Goal: Check status: Check status

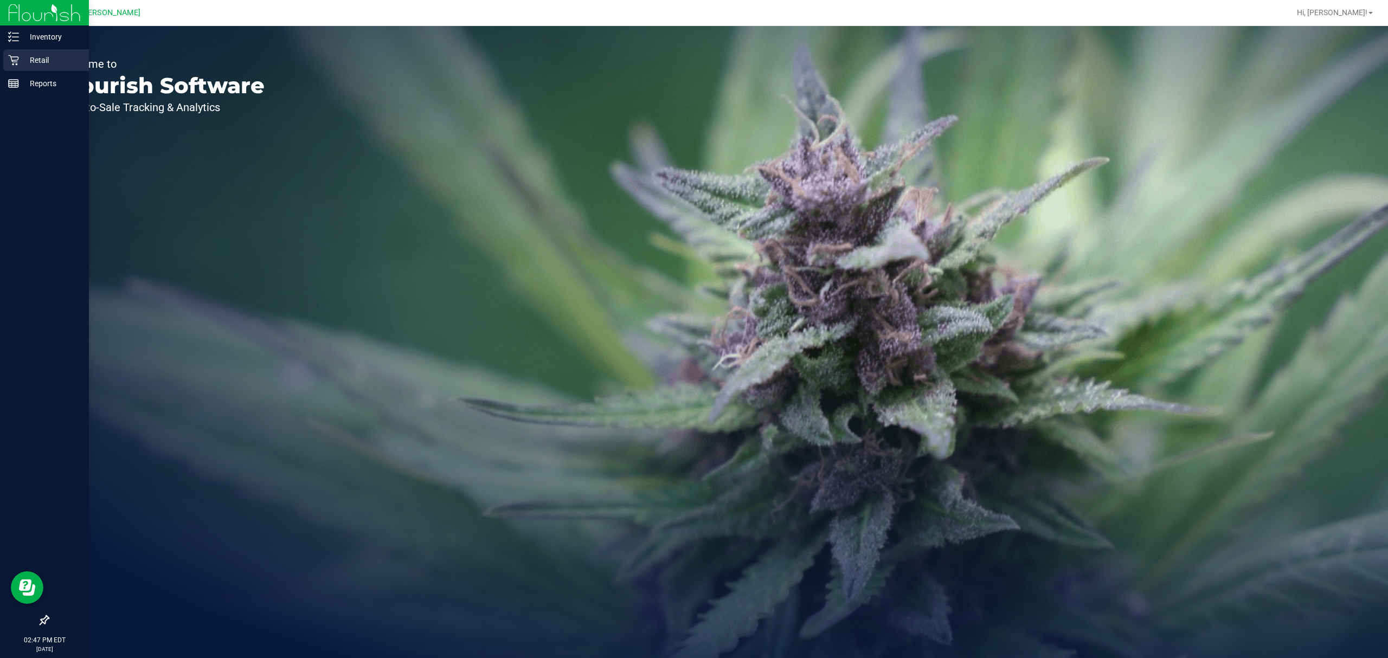
click at [28, 57] on p "Retail" at bounding box center [51, 60] width 65 height 13
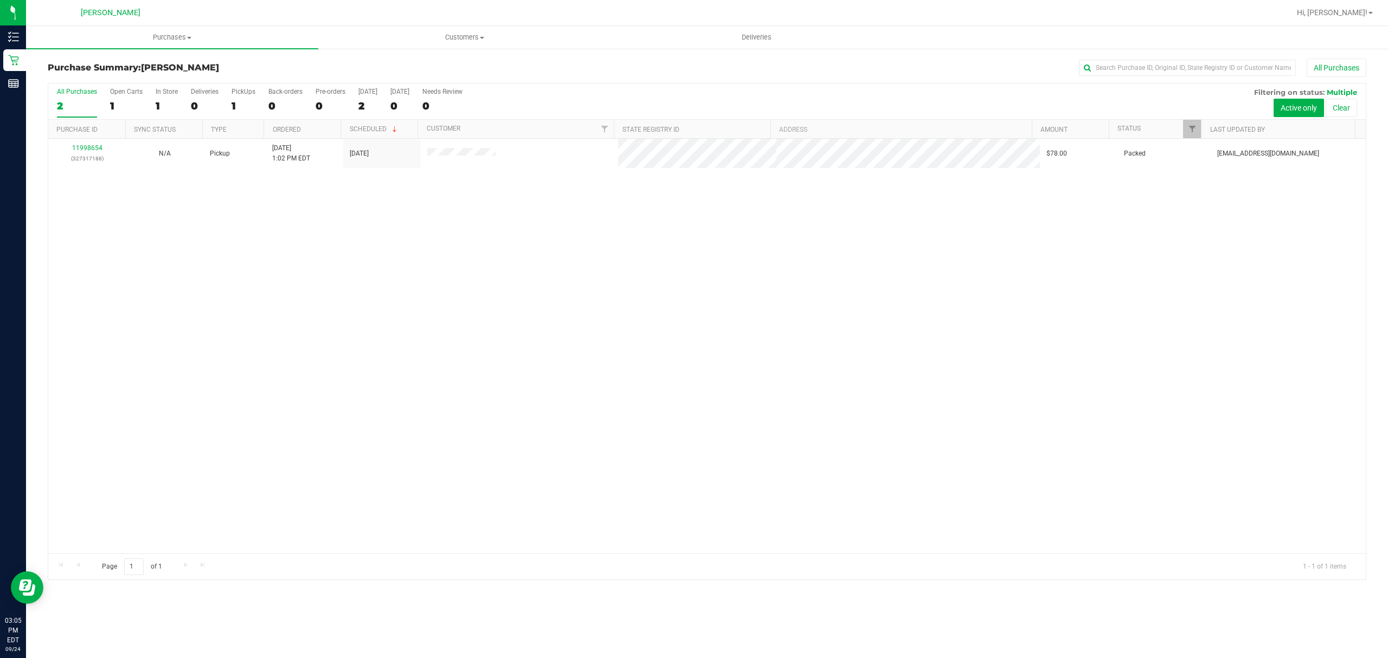
click at [1119, 409] on div "11998654 (327317188) N/A Pickup [DATE] 1:02 PM EDT 9/24/2025 $78.00 Packed [EMA…" at bounding box center [706, 346] width 1317 height 415
click at [167, 41] on span "Purchases" at bounding box center [172, 38] width 292 height 10
click at [100, 93] on span "All purchases" at bounding box center [64, 91] width 77 height 9
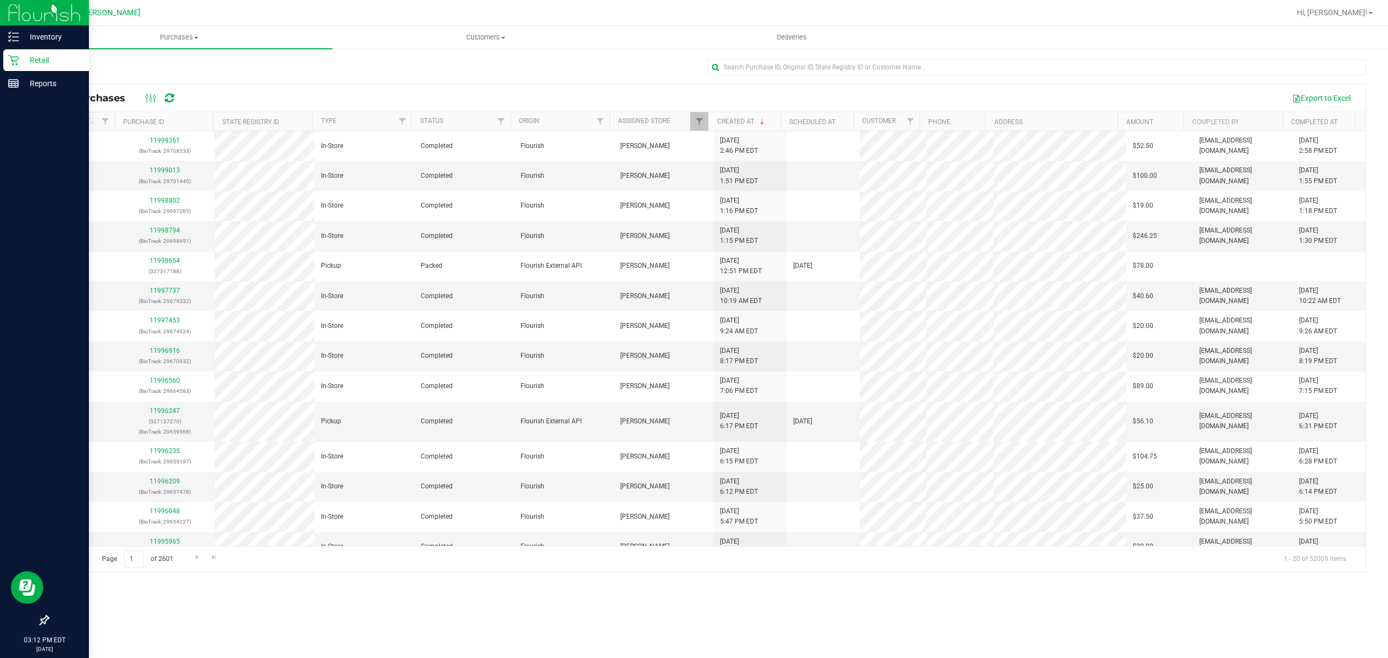
click at [48, 54] on p "Retail" at bounding box center [51, 60] width 65 height 13
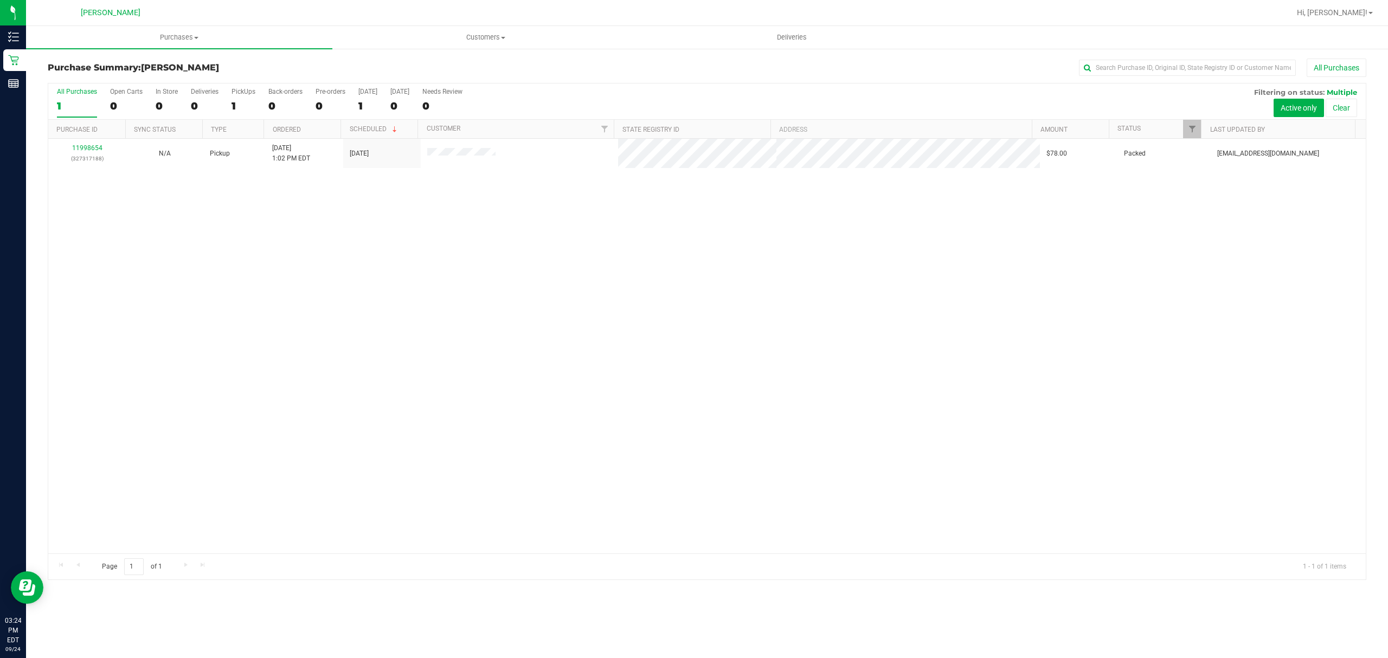
click at [510, 304] on div "11998654 (327317188) N/A Pickup 9/24/2025 1:02 PM EDT 9/24/2025 $78.00 Packed d…" at bounding box center [706, 346] width 1317 height 415
click at [194, 40] on span "Purchases" at bounding box center [179, 38] width 306 height 10
click at [76, 87] on span "All purchases" at bounding box center [64, 91] width 77 height 9
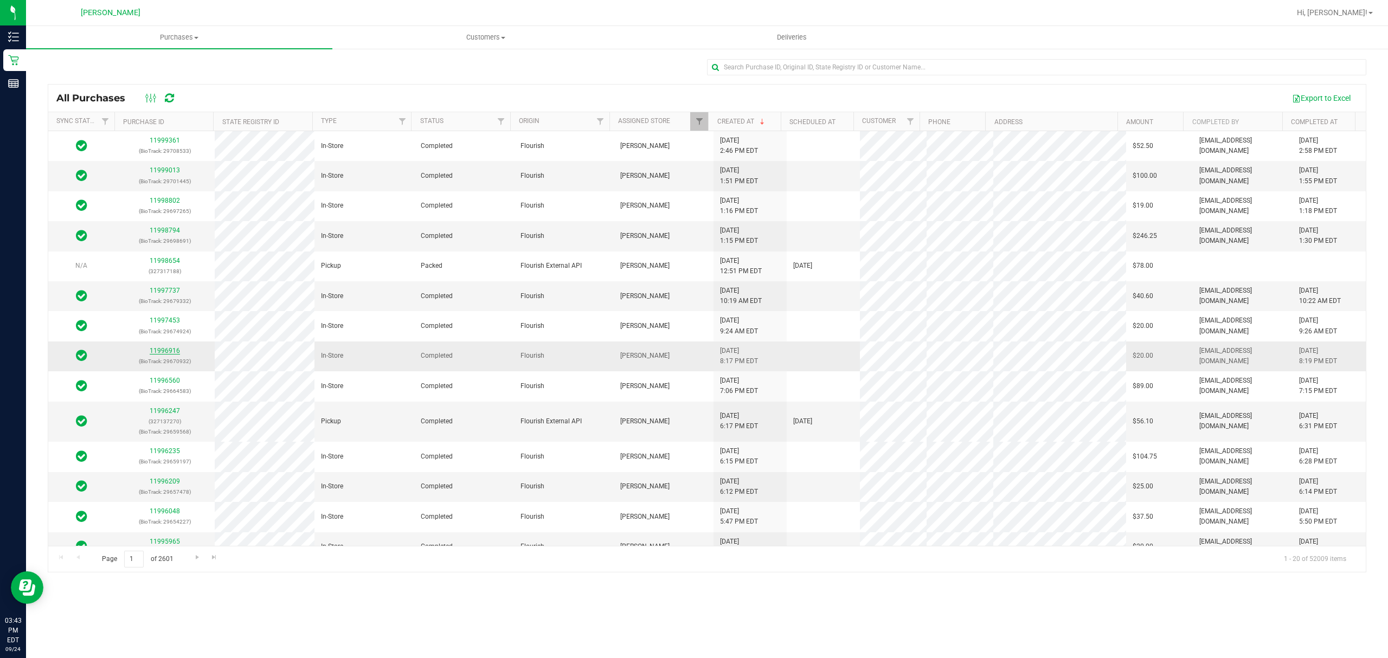
click at [167, 354] on link "11996916" at bounding box center [165, 351] width 30 height 8
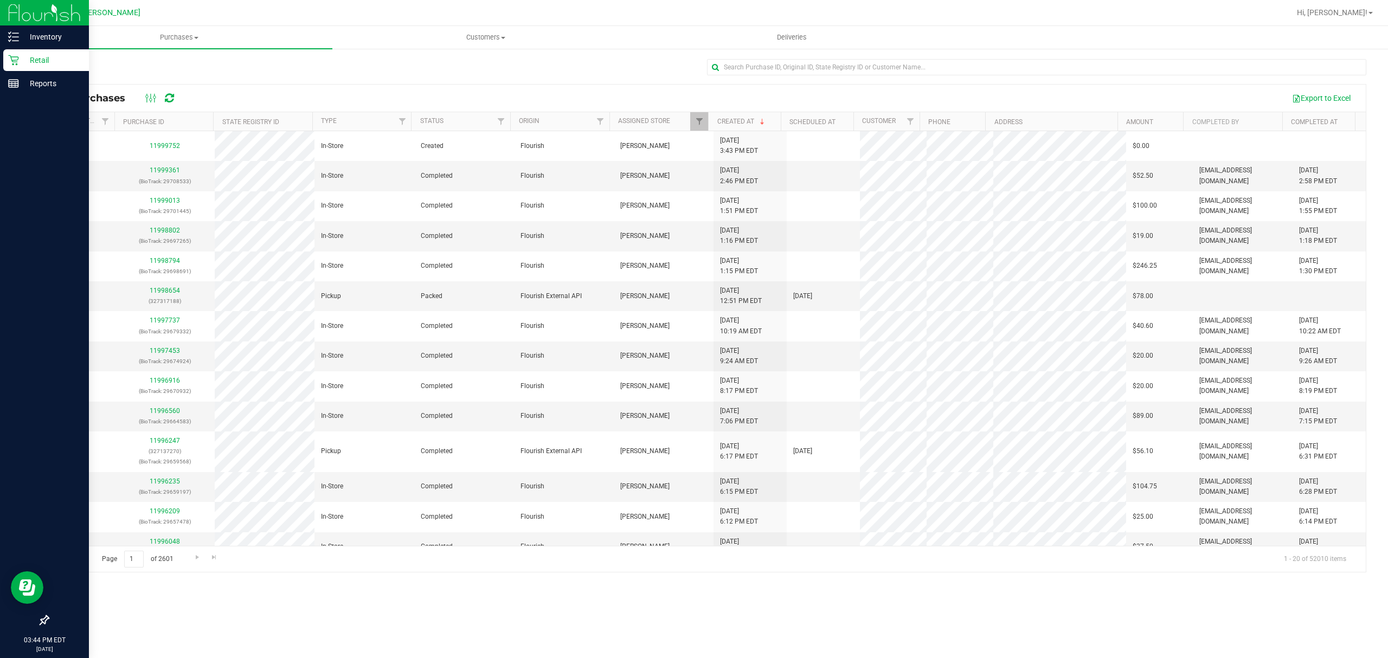
click at [11, 63] on icon at bounding box center [13, 60] width 11 height 11
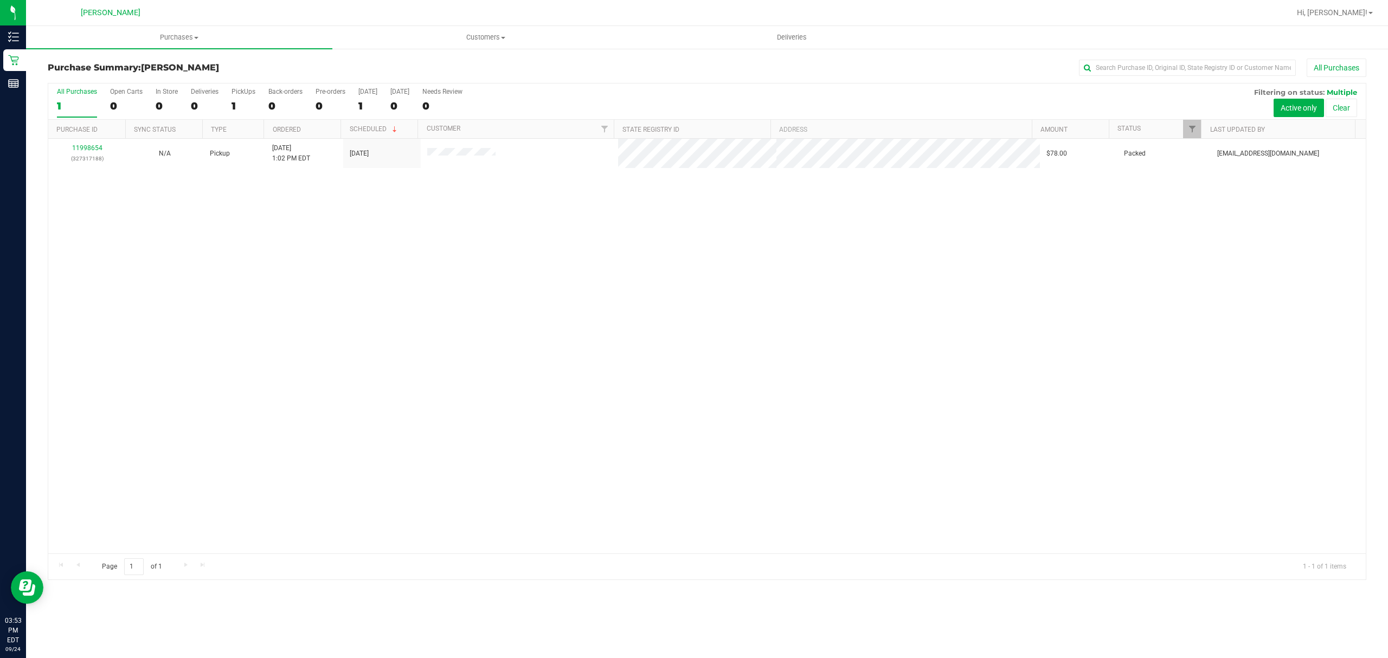
click at [556, 310] on div "11998654 (327317188) N/A Pickup 9/24/2025 1:02 PM EDT 9/24/2025 $78.00 Packed d…" at bounding box center [706, 346] width 1317 height 415
